Goal: Communication & Community: Answer question/provide support

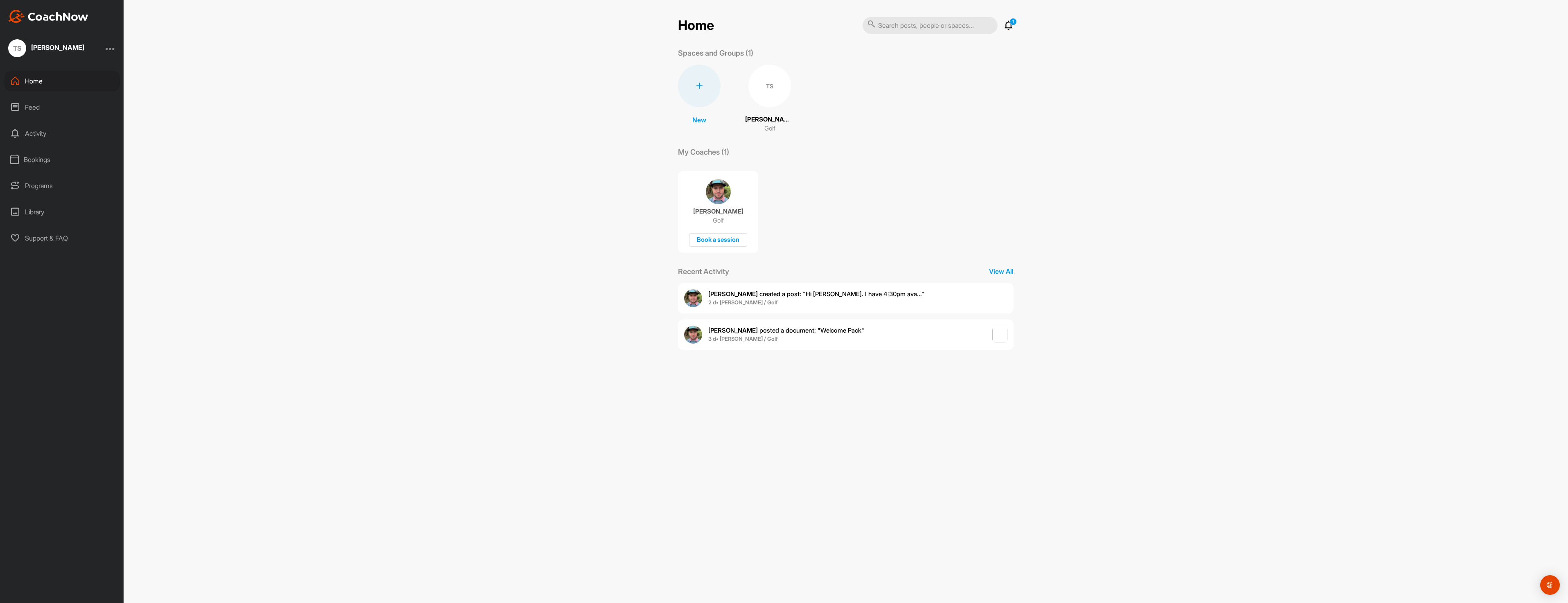
click at [710, 291] on b "[PERSON_NAME]" at bounding box center [733, 294] width 49 height 7
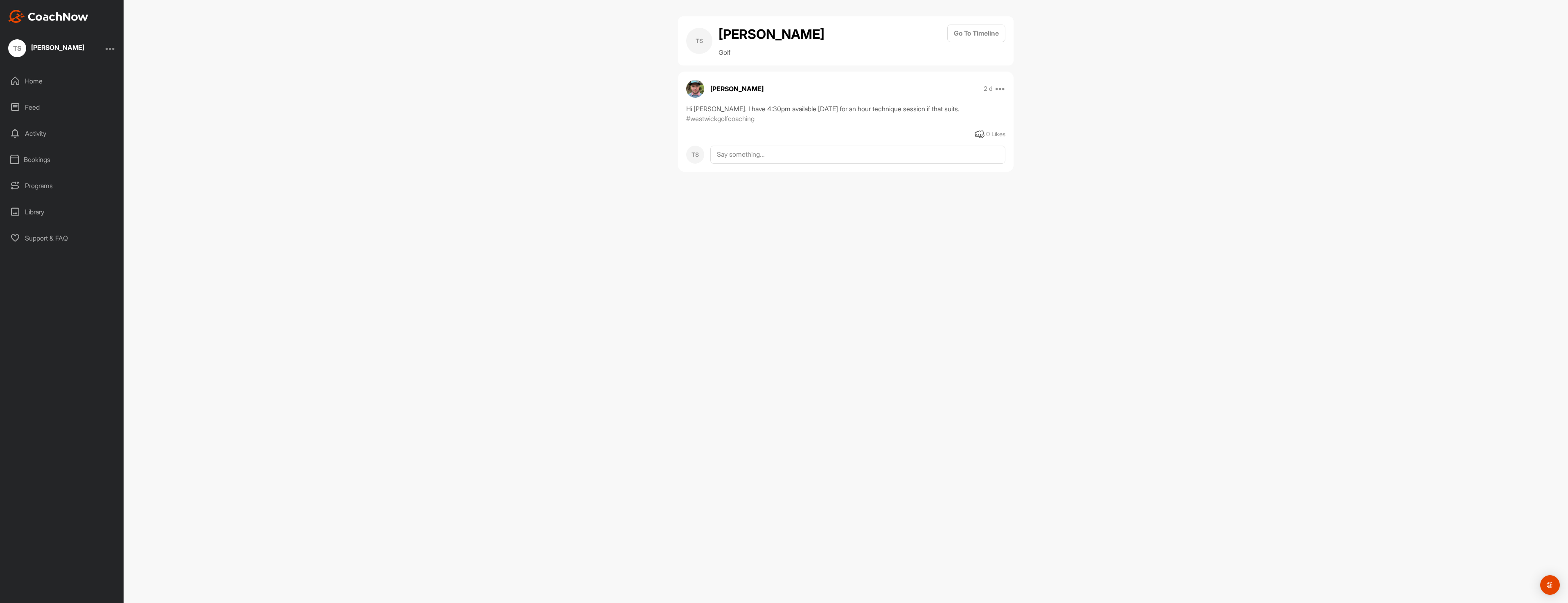
click at [37, 79] on div "Home" at bounding box center [62, 81] width 115 height 21
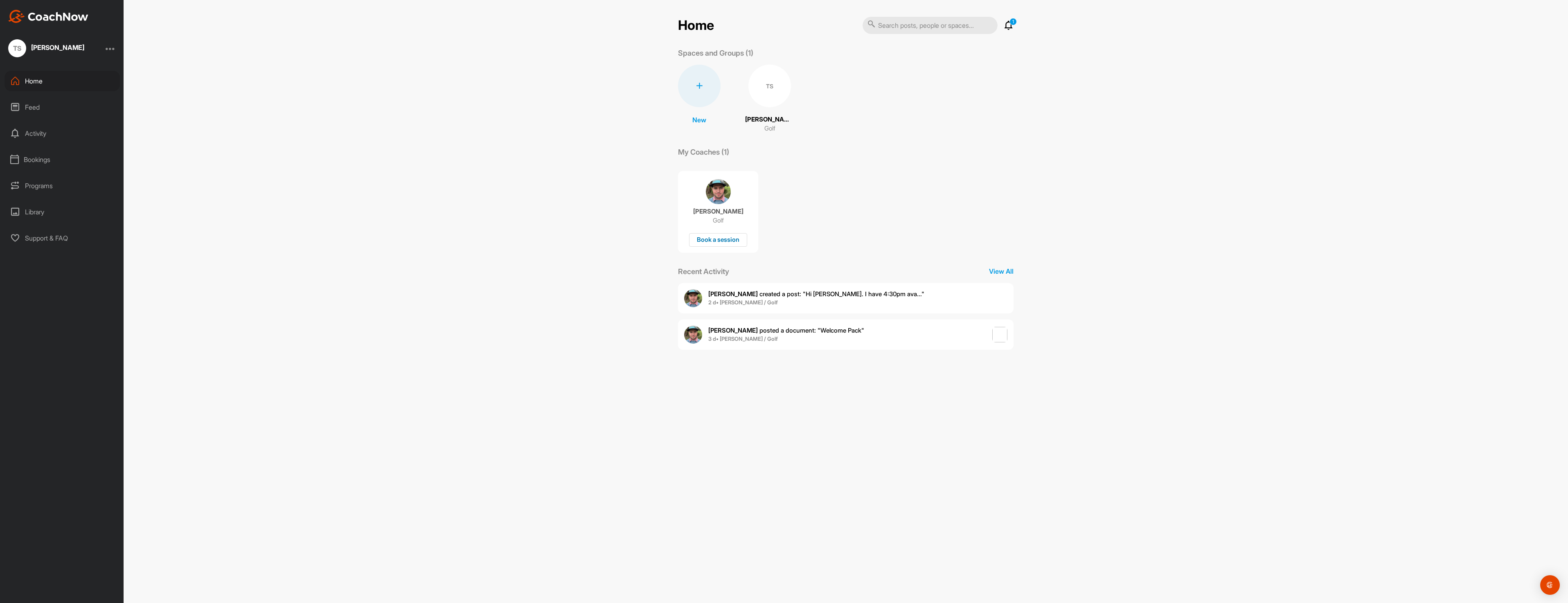
click at [728, 239] on div "Book a session" at bounding box center [718, 240] width 58 height 14
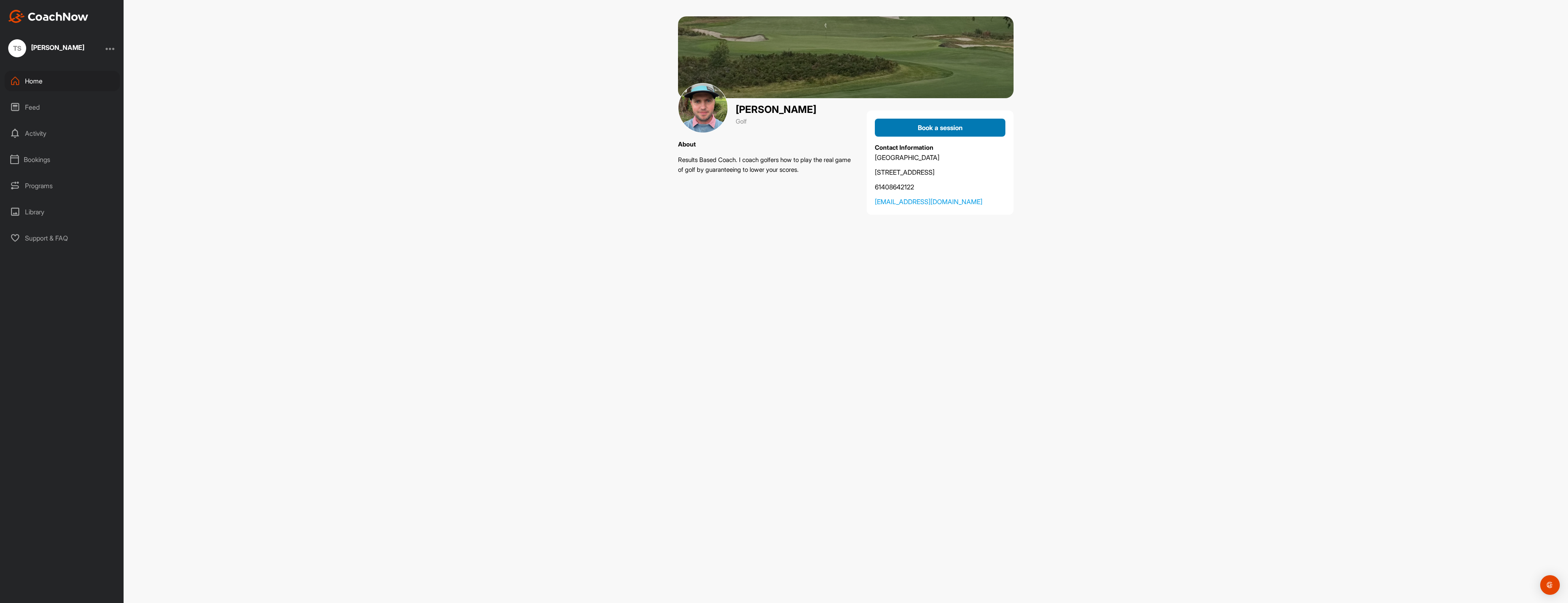
click at [912, 130] on div "Book a session" at bounding box center [940, 128] width 117 height 10
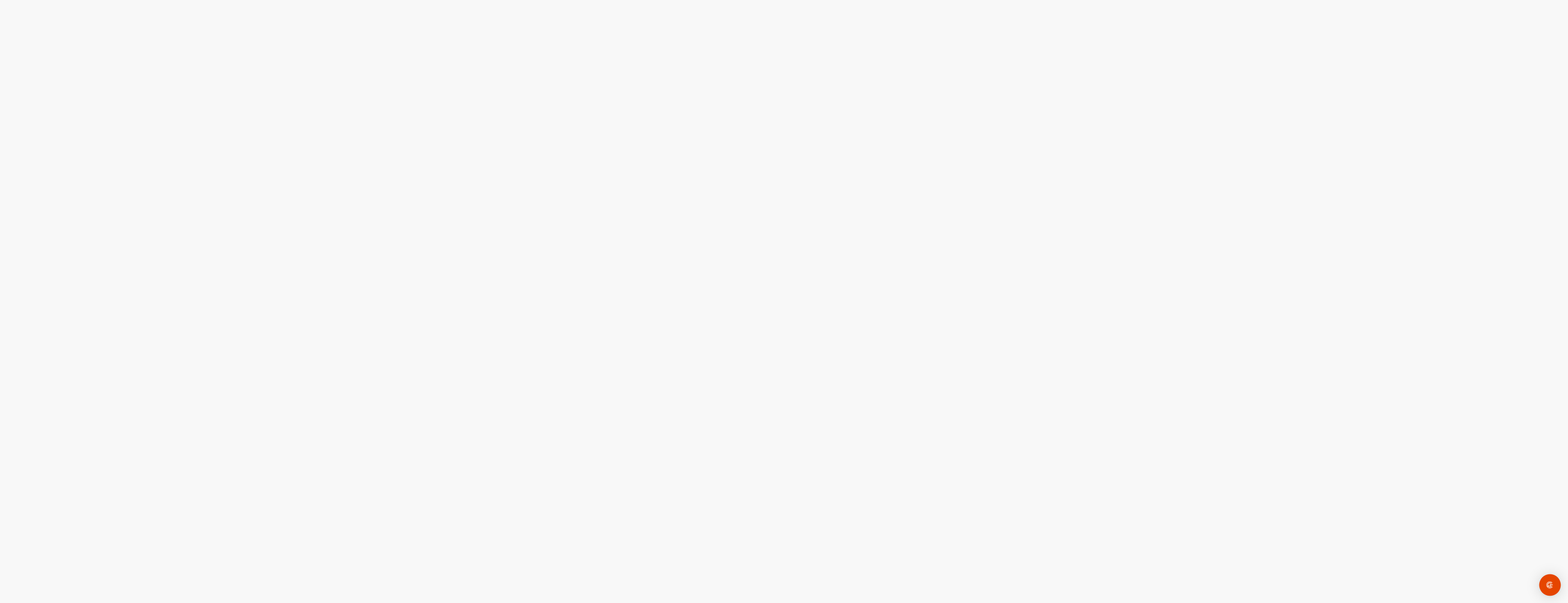
click at [1546, 585] on img "Open Intercom Messenger" at bounding box center [1550, 584] width 11 height 11
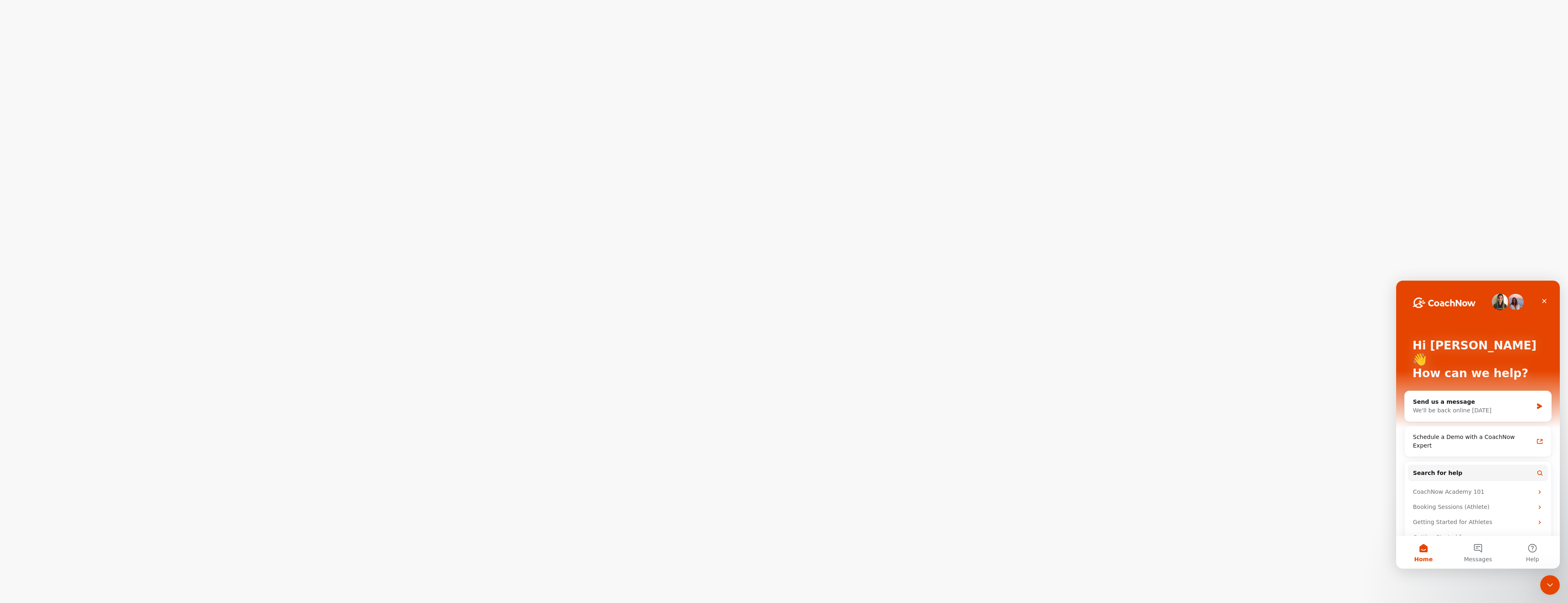
click at [1018, 282] on div at bounding box center [784, 302] width 1568 height 603
click at [1167, 371] on div at bounding box center [784, 302] width 1568 height 603
click at [1554, 576] on div "Close Intercom Messenger" at bounding box center [1549, 584] width 20 height 20
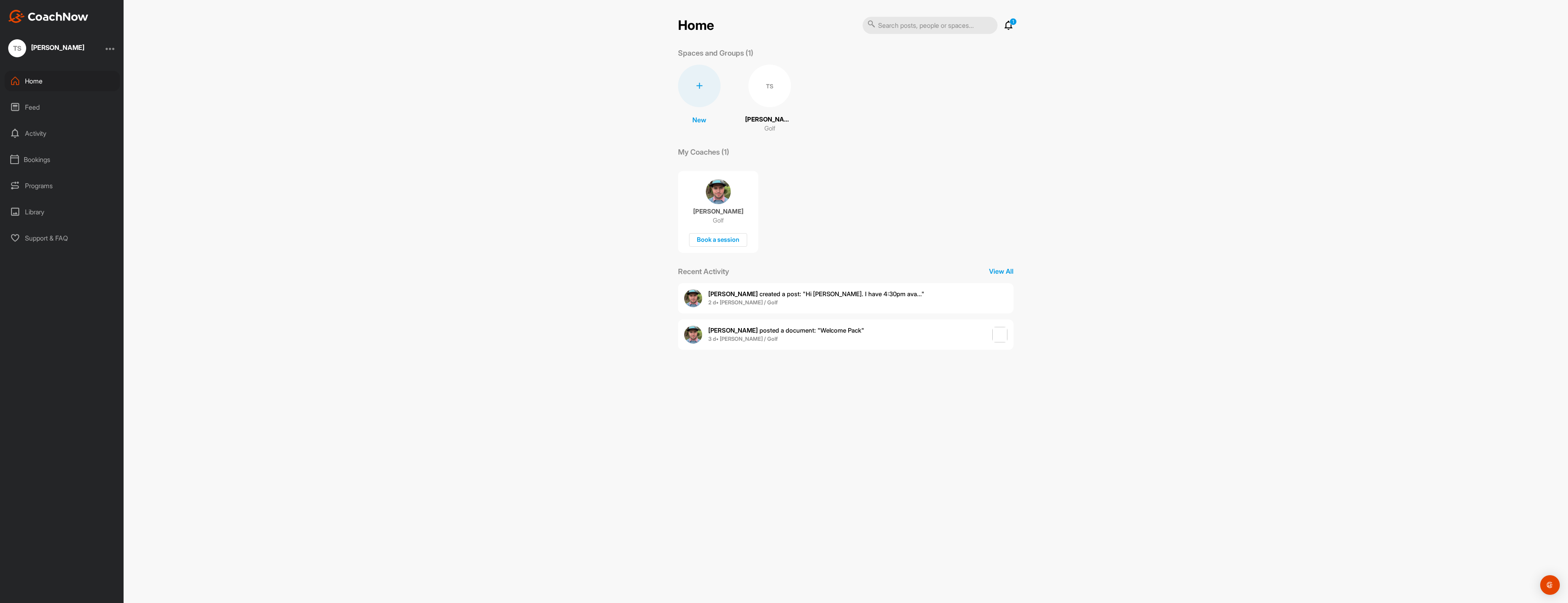
click at [37, 104] on div "Feed" at bounding box center [62, 107] width 115 height 21
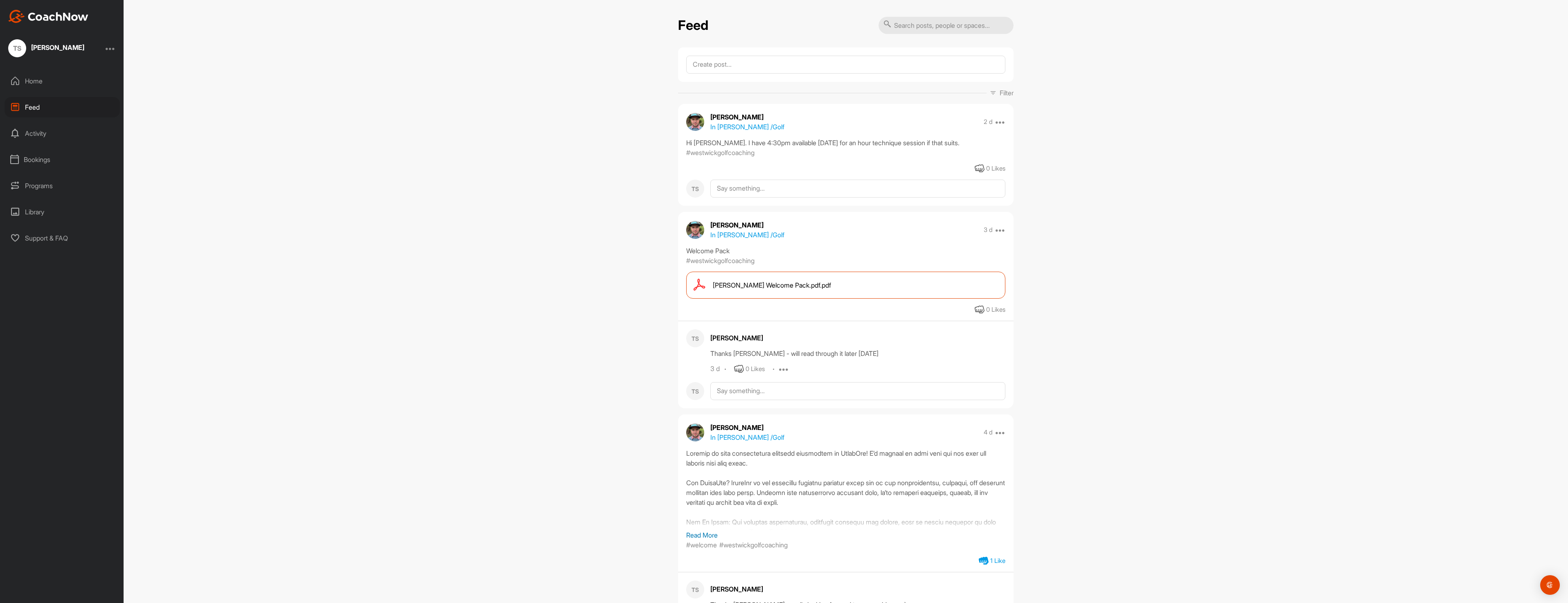
click at [29, 134] on div "Activity" at bounding box center [62, 133] width 115 height 21
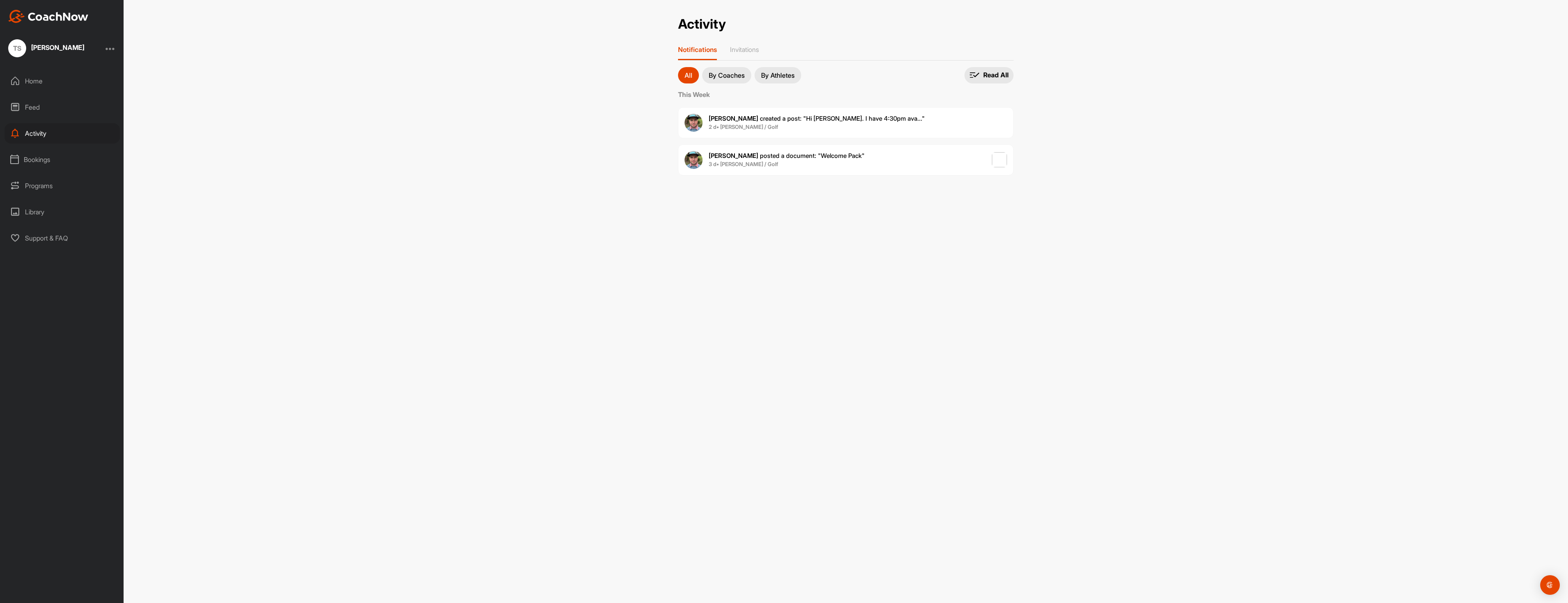
click at [26, 160] on div "Bookings" at bounding box center [62, 159] width 115 height 21
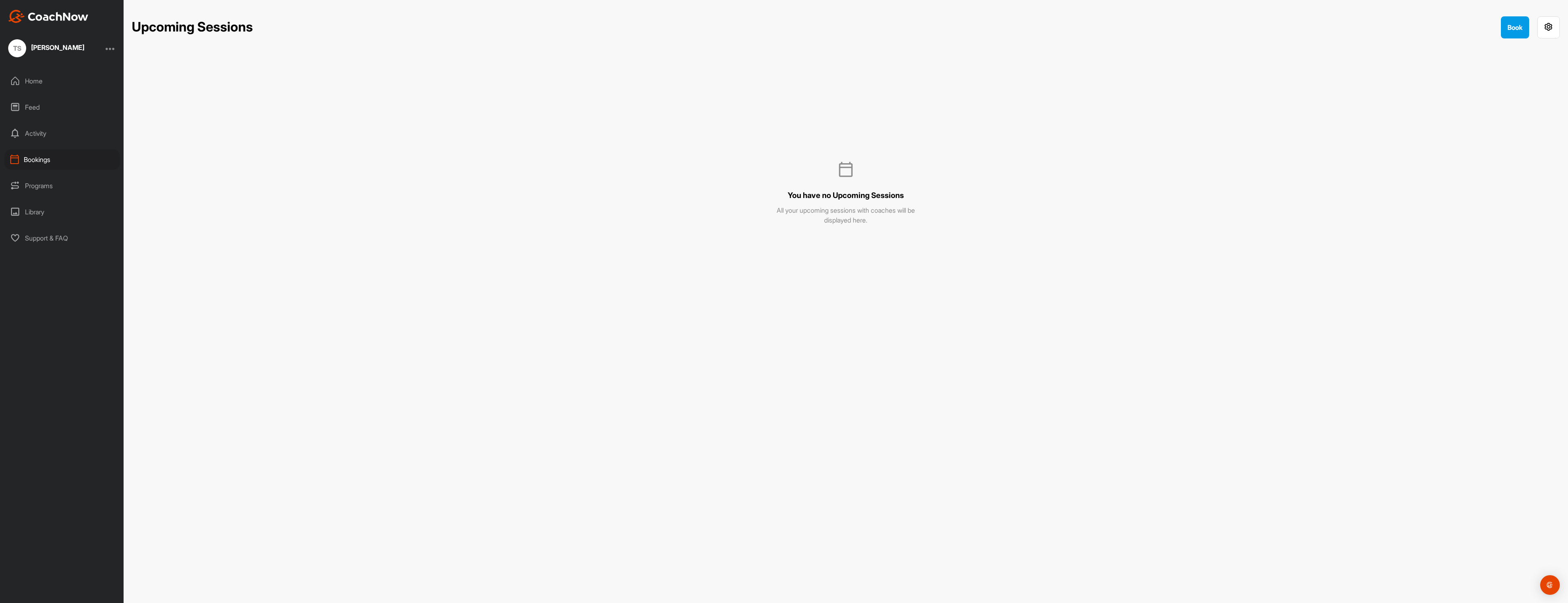
click at [22, 183] on div "Programs" at bounding box center [62, 186] width 115 height 21
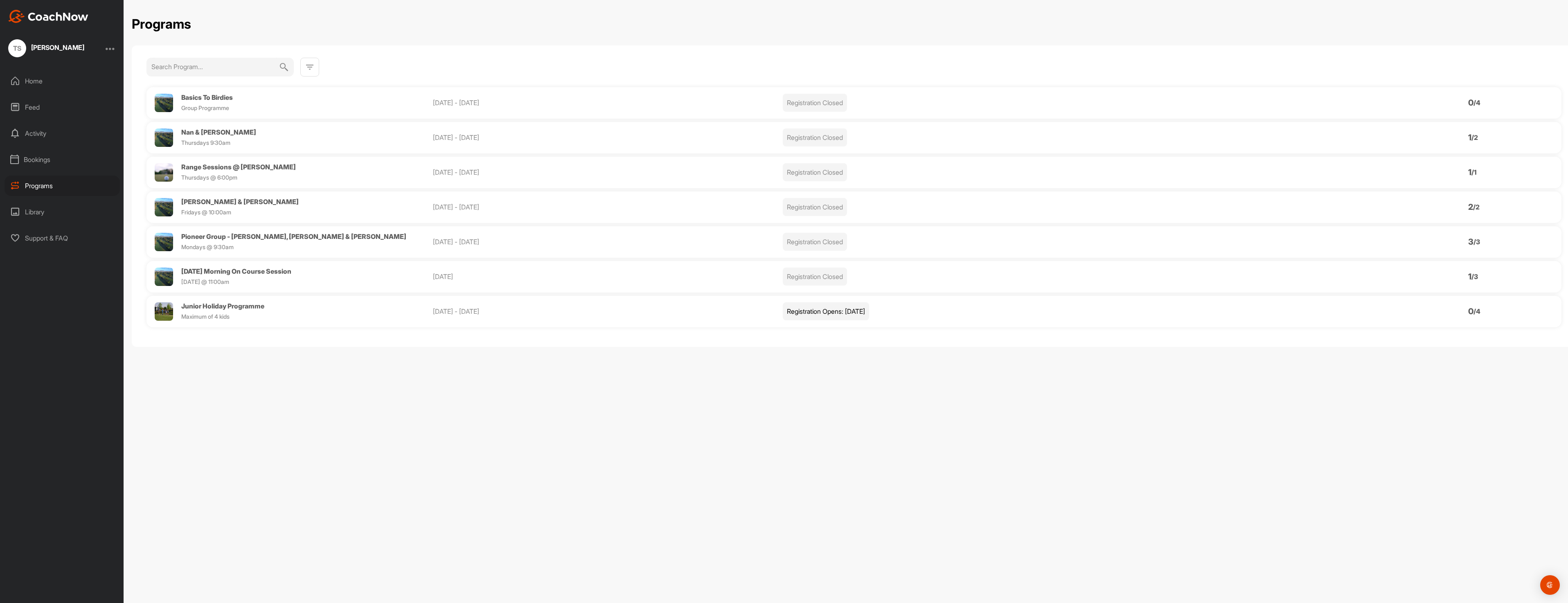
click at [29, 207] on div "Library" at bounding box center [62, 212] width 115 height 21
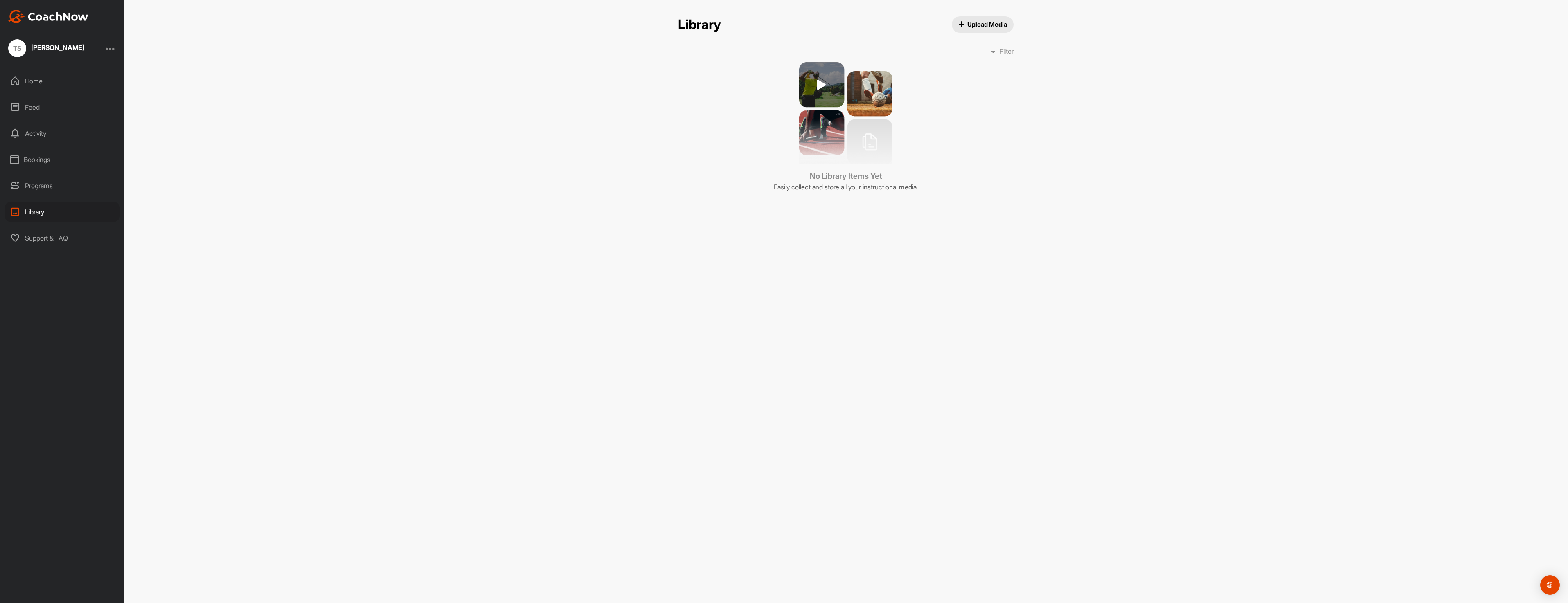
click at [38, 80] on div "Home" at bounding box center [62, 81] width 115 height 21
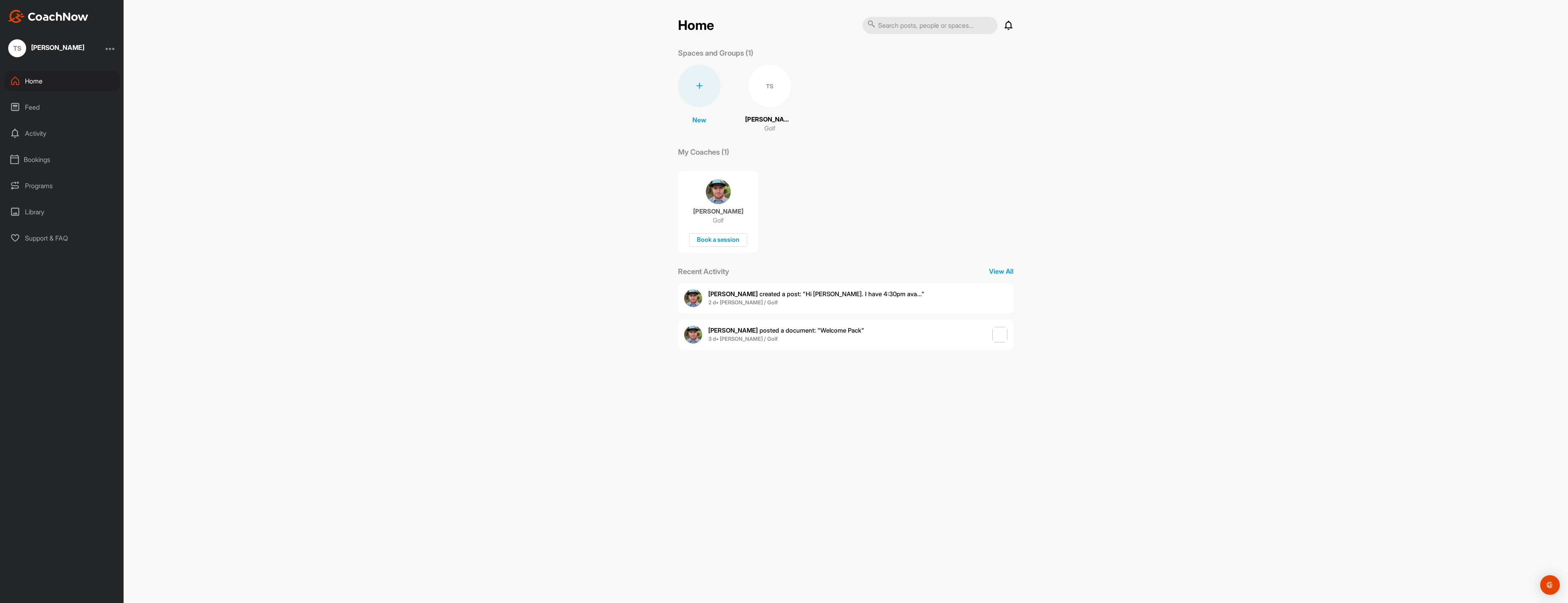
click at [825, 293] on span "Brent W. created a post : "Hi Trent. I have 4:30pm ava..."" at bounding box center [816, 294] width 216 height 7
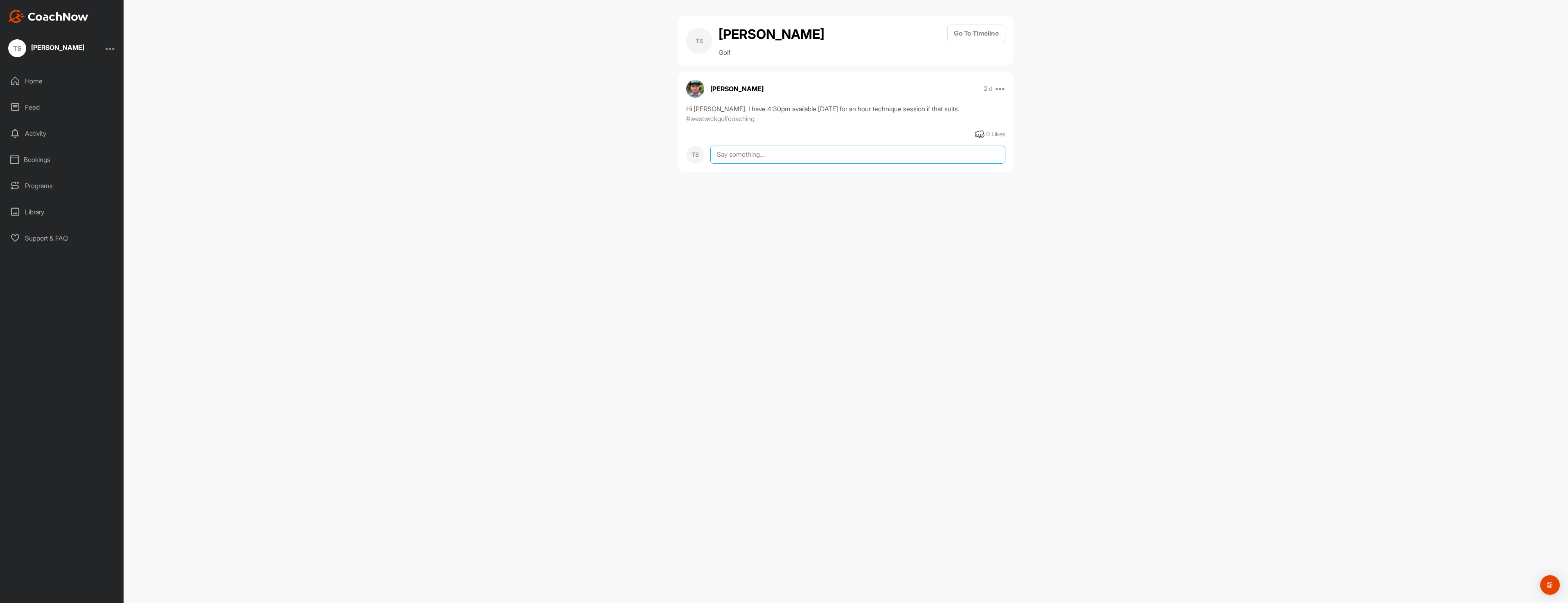
click at [719, 147] on textarea at bounding box center [858, 154] width 295 height 18
click at [879, 153] on textarea "Sorry Brent - I missed this. If you have anything on a Friday around 2pm" at bounding box center [858, 186] width 295 height 82
type textarea "Sorry Brent - I missed this. If you have anything on Friday's around 2pm that w…"
click at [982, 247] on button "Reply" at bounding box center [990, 242] width 31 height 17
click at [56, 48] on div "[PERSON_NAME]" at bounding box center [57, 47] width 53 height 7
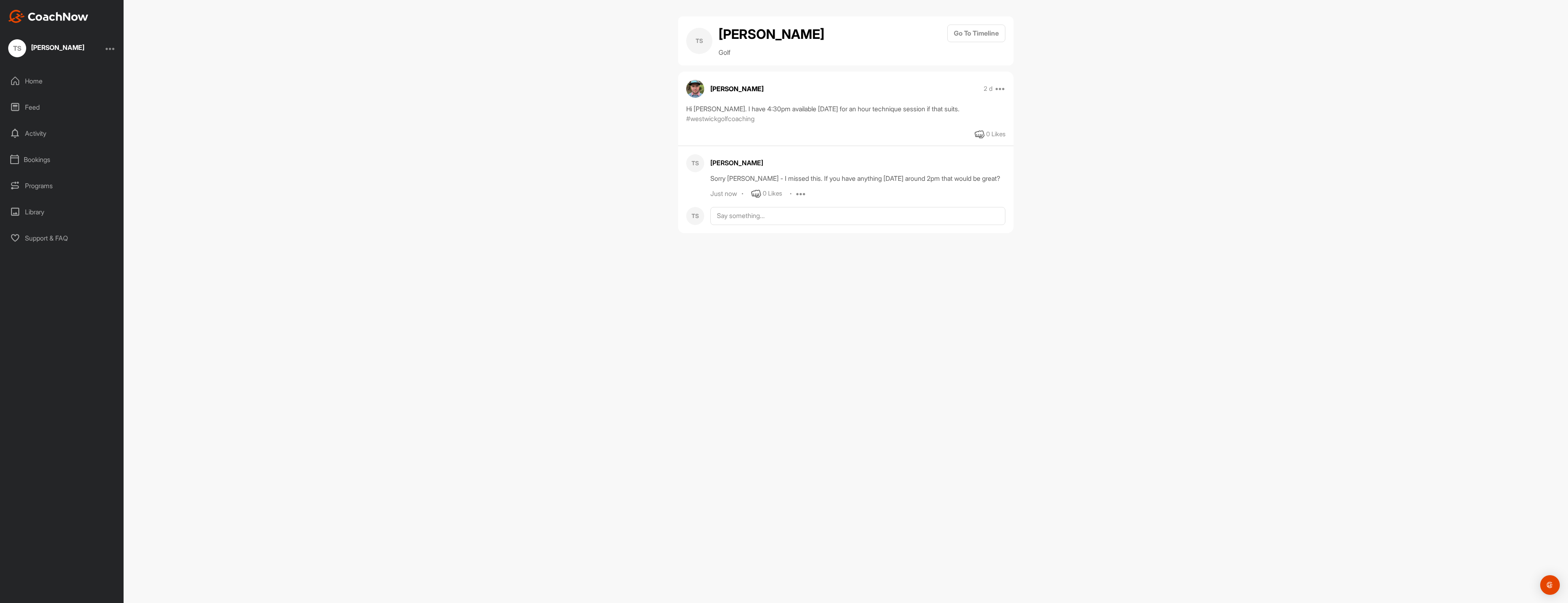
click at [117, 46] on div "TS Trent Schmidt" at bounding box center [62, 48] width 123 height 18
click at [114, 48] on div at bounding box center [110, 49] width 10 height 10
click at [83, 71] on div "Account Settings" at bounding box center [84, 71] width 64 height 26
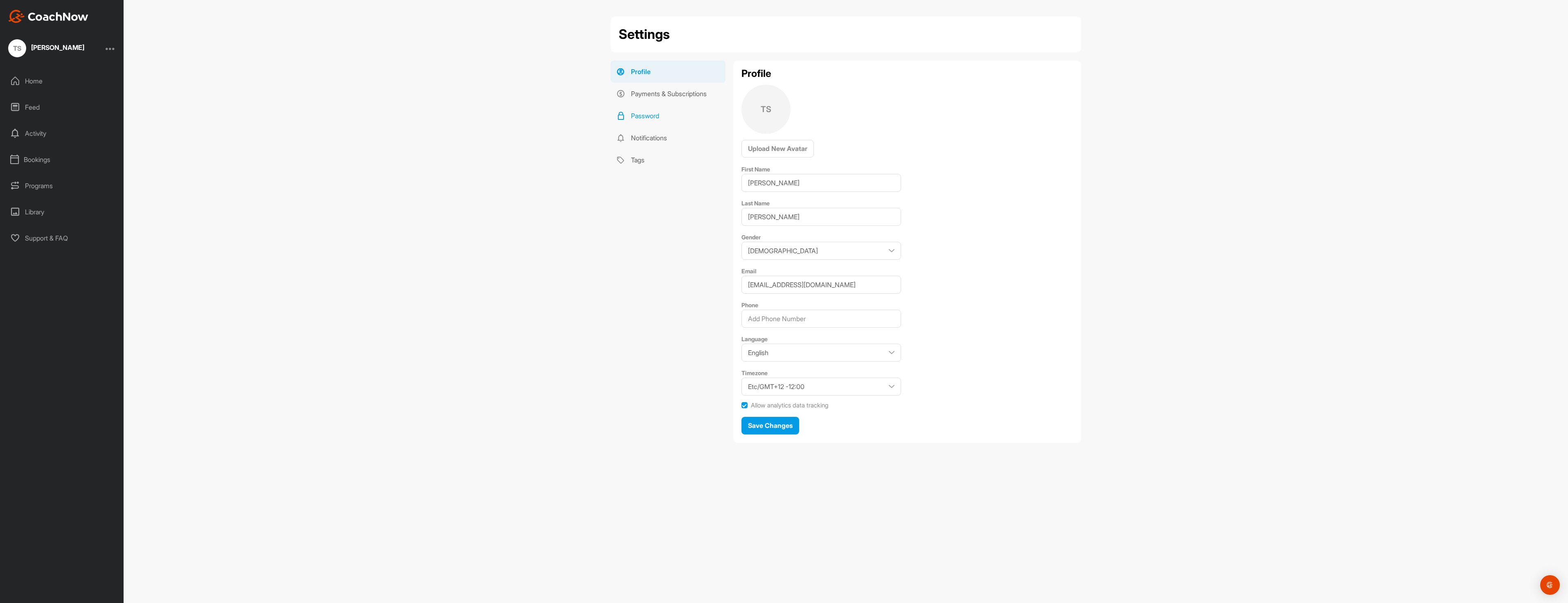
click at [639, 111] on link "Password" at bounding box center [668, 115] width 115 height 22
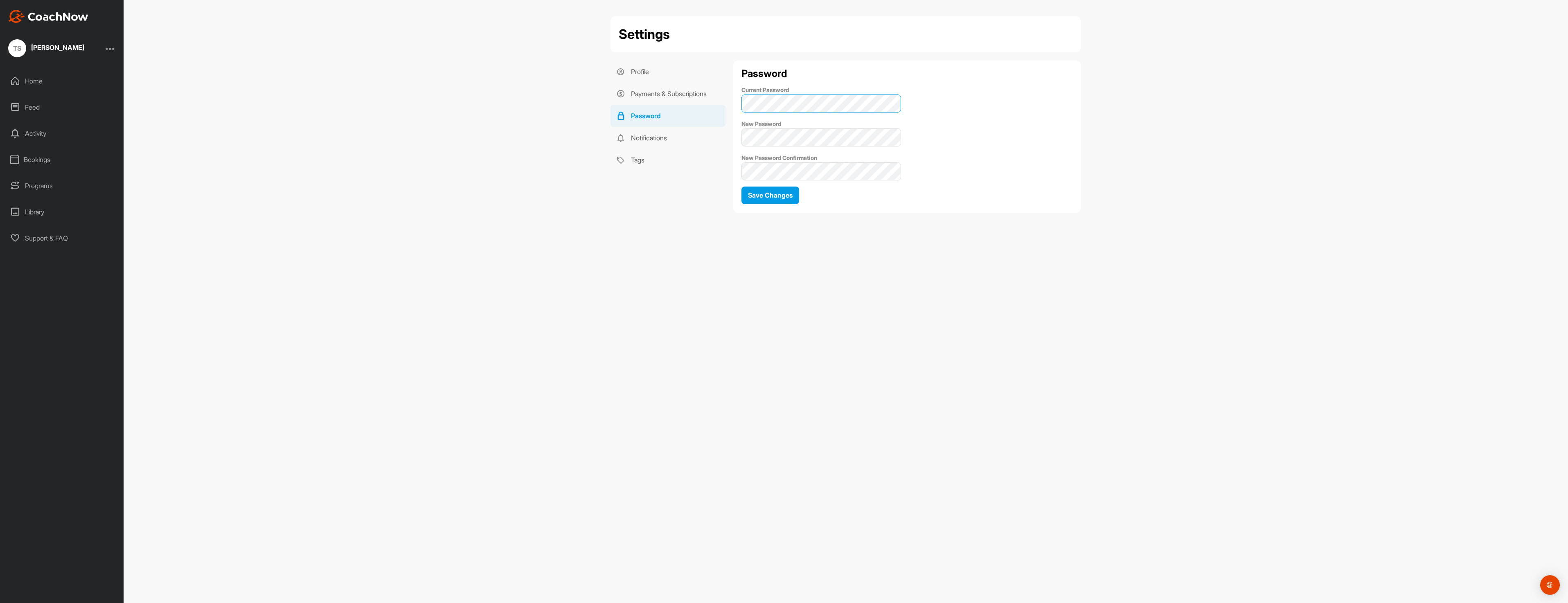
click at [689, 110] on div "Profile Payments & Subscriptions Password Notifications Tags Password Current P…" at bounding box center [846, 140] width 471 height 158
click at [692, 273] on div "Settings Profile Payments & Subscriptions Password Notifications Tags Profile P…" at bounding box center [846, 302] width 1445 height 603
click at [686, 239] on div "Settings Profile Payments & Subscriptions Password Notifications Tags Profile P…" at bounding box center [846, 302] width 1445 height 603
click at [828, 283] on div "Settings Profile Payments & Subscriptions Password Notifications Tags Profile P…" at bounding box center [846, 302] width 1445 height 603
click at [710, 106] on div "Profile Payments & Subscriptions Password Notifications Tags Password Current P…" at bounding box center [846, 140] width 471 height 158
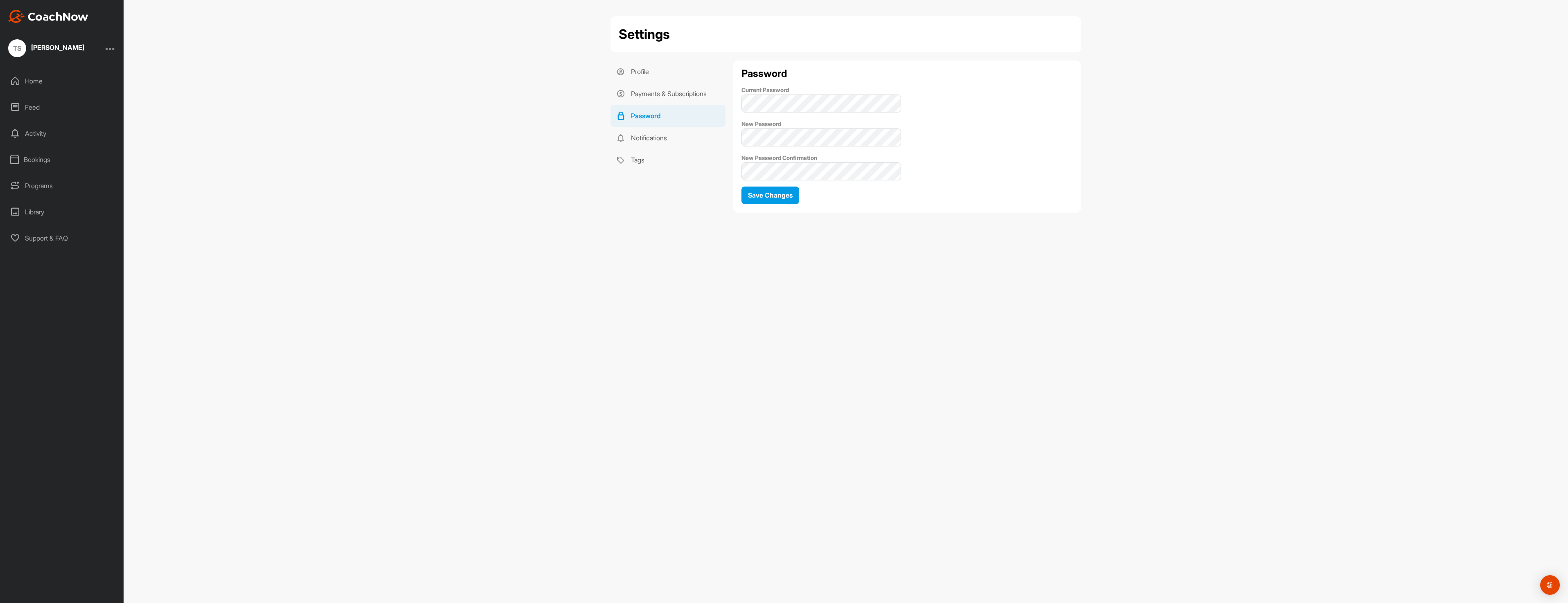
click at [639, 196] on div "Profile Payments & Subscriptions Password Notifications Tags" at bounding box center [668, 140] width 115 height 158
click at [762, 128] on span "New Password" at bounding box center [821, 132] width 160 height 28
click at [718, 216] on div "Profile Payments & Subscriptions Password Notifications Tags" at bounding box center [668, 140] width 115 height 158
click at [762, 194] on span "Save Changes" at bounding box center [770, 195] width 45 height 8
